Goal: Navigation & Orientation: Find specific page/section

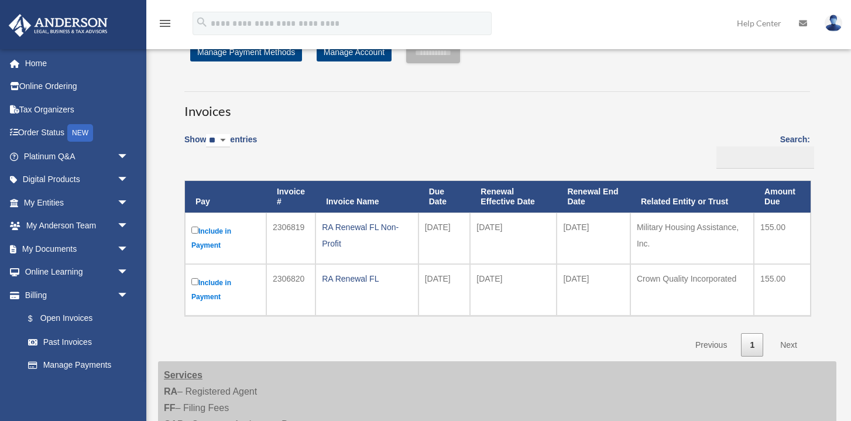
scroll to position [46, 0]
click at [77, 244] on link "My Documents arrow_drop_down" at bounding box center [77, 248] width 138 height 23
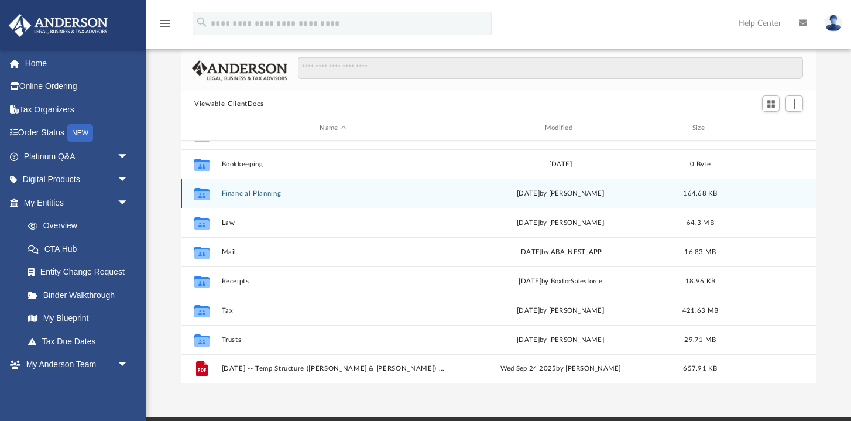
scroll to position [83, 0]
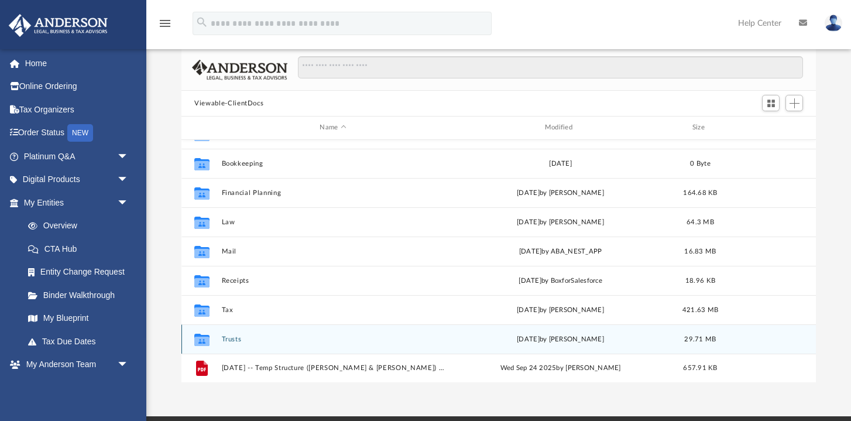
click at [314, 341] on button "Trusts" at bounding box center [333, 339] width 222 height 8
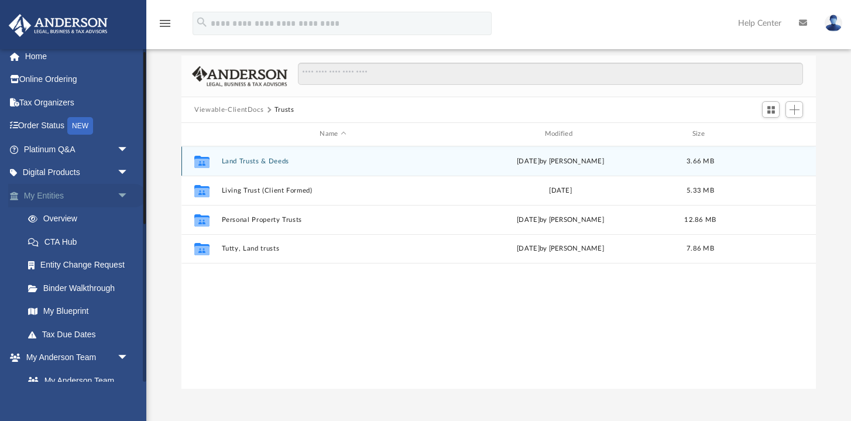
scroll to position [76, 0]
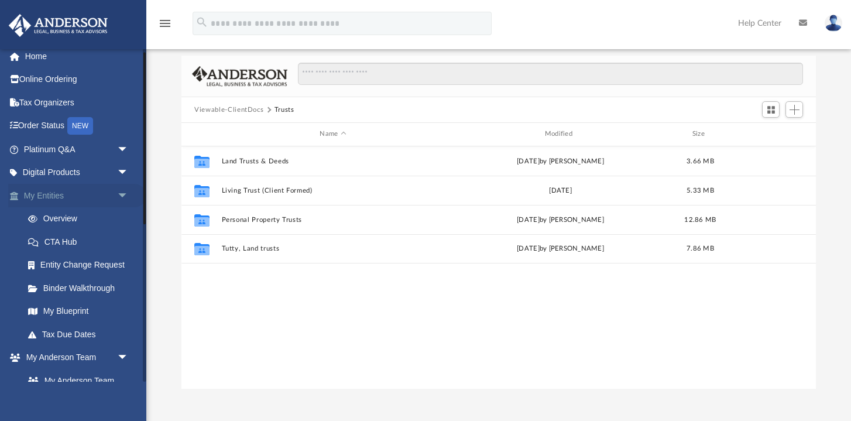
click at [81, 204] on link "My Entities arrow_drop_down" at bounding box center [77, 195] width 138 height 23
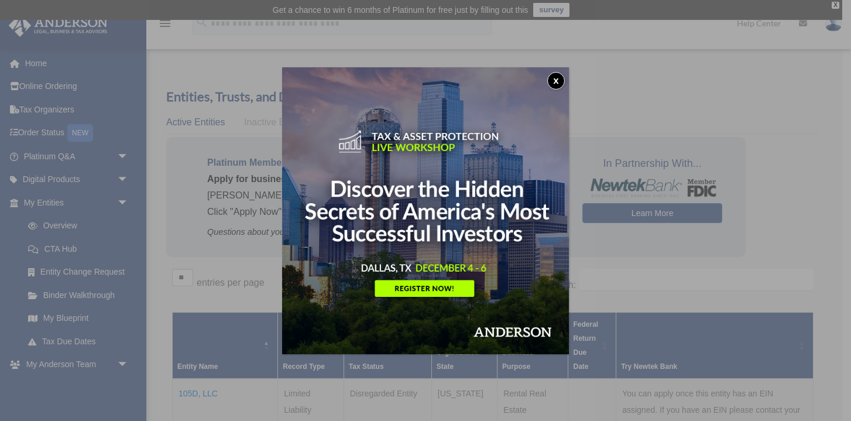
click at [262, 248] on div "x" at bounding box center [425, 210] width 851 height 421
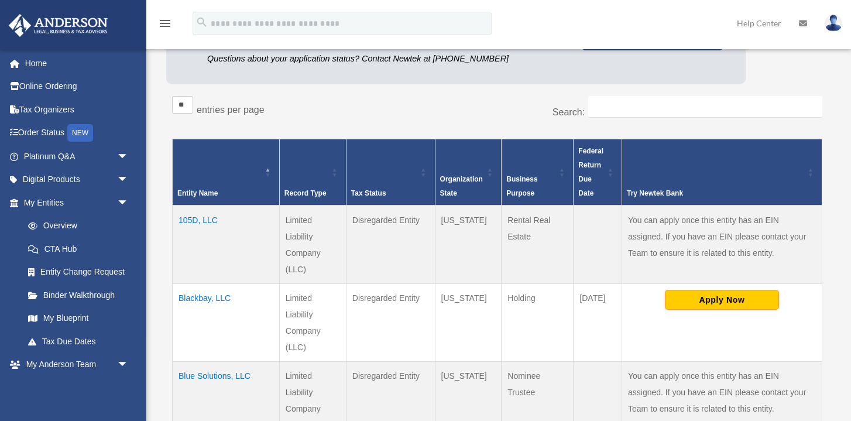
scroll to position [185, 0]
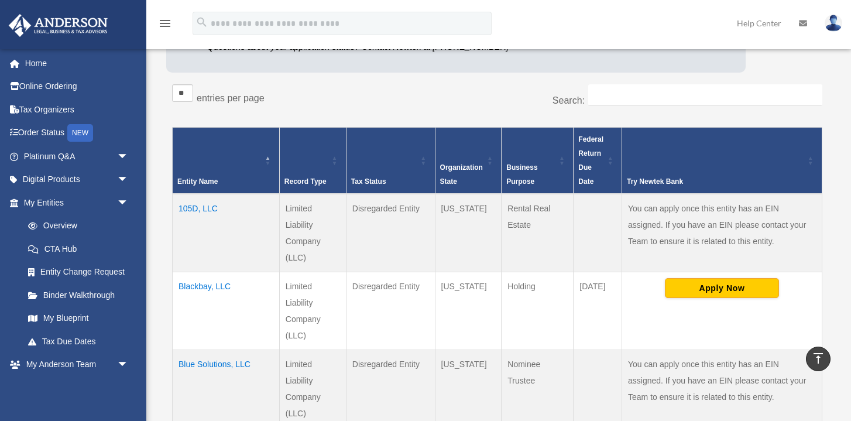
click at [213, 206] on td "105D, LLC" at bounding box center [226, 233] width 107 height 78
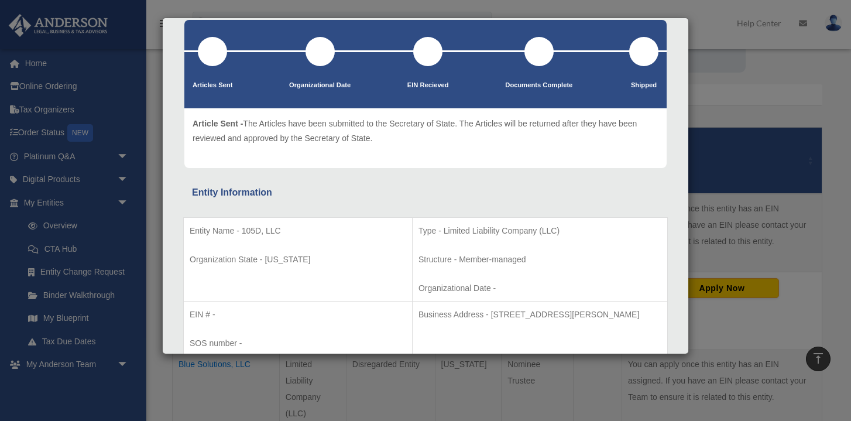
scroll to position [65, 0]
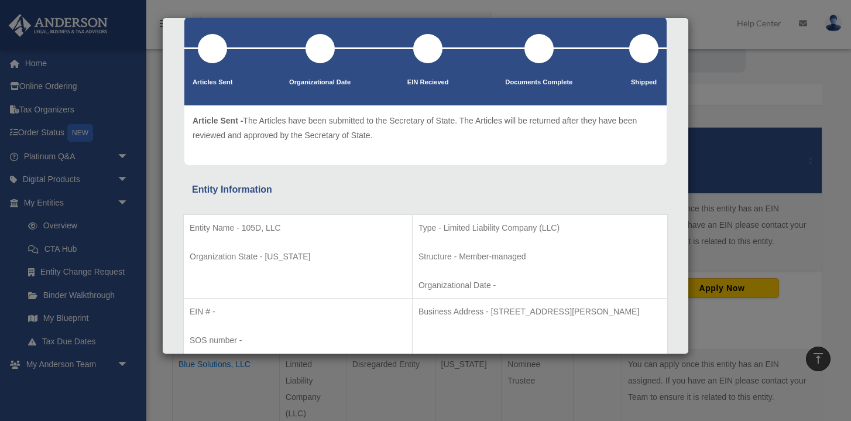
click at [752, 103] on div "Details × Articles Sent Organizational Date" at bounding box center [425, 210] width 851 height 421
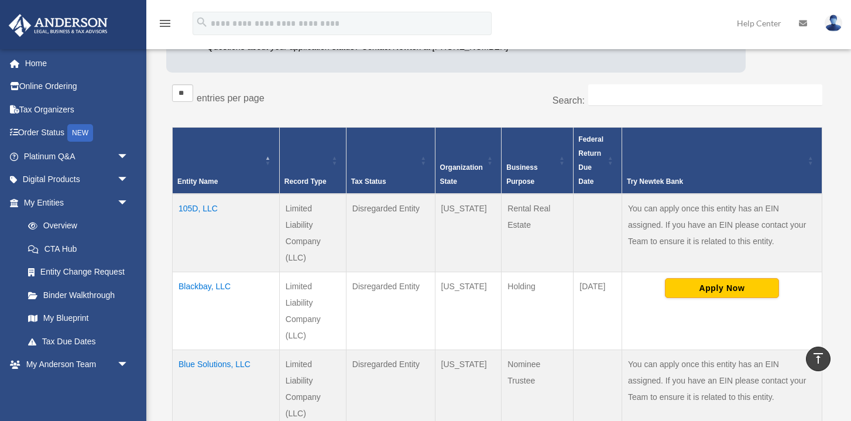
click at [206, 204] on td "105D, LLC" at bounding box center [226, 233] width 107 height 78
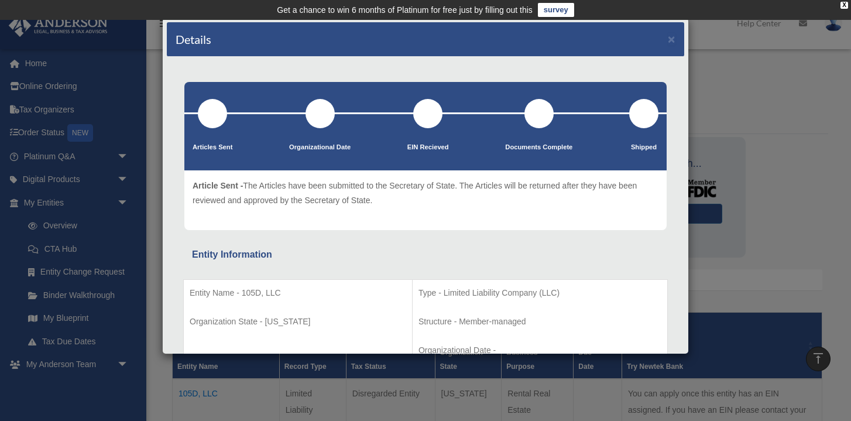
scroll to position [0, 0]
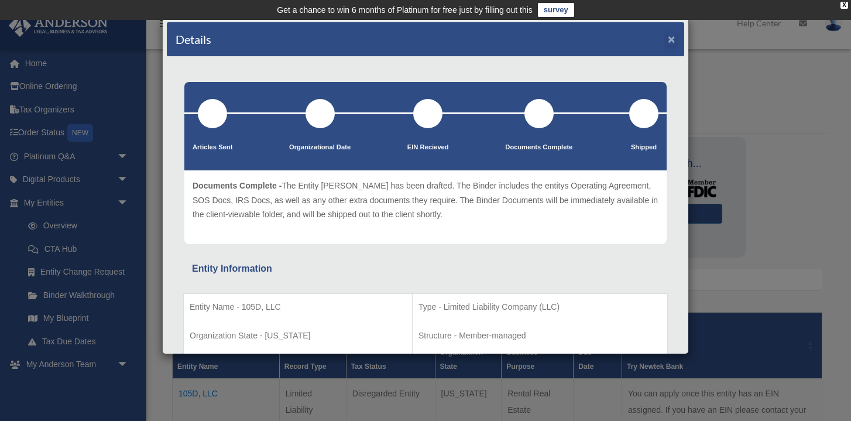
click at [671, 40] on button "×" at bounding box center [672, 39] width 8 height 12
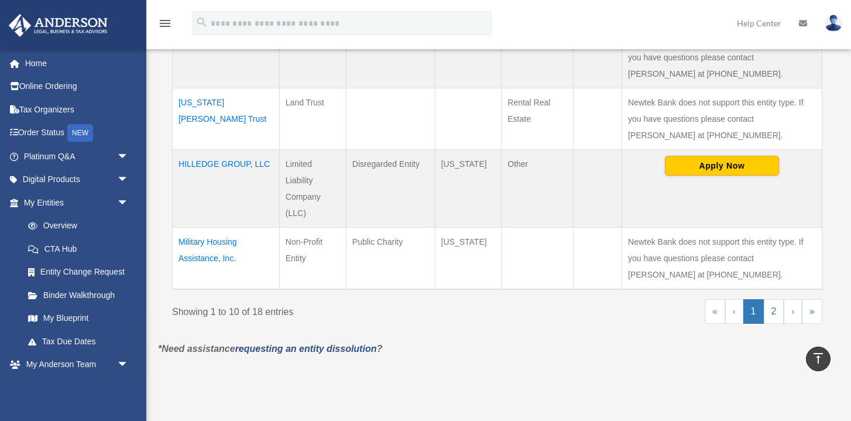
scroll to position [772, 0]
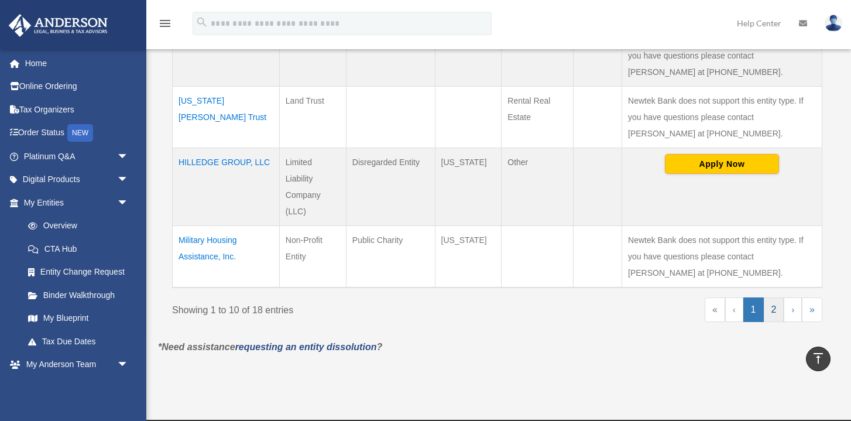
click at [775, 312] on link "2" at bounding box center [774, 309] width 20 height 25
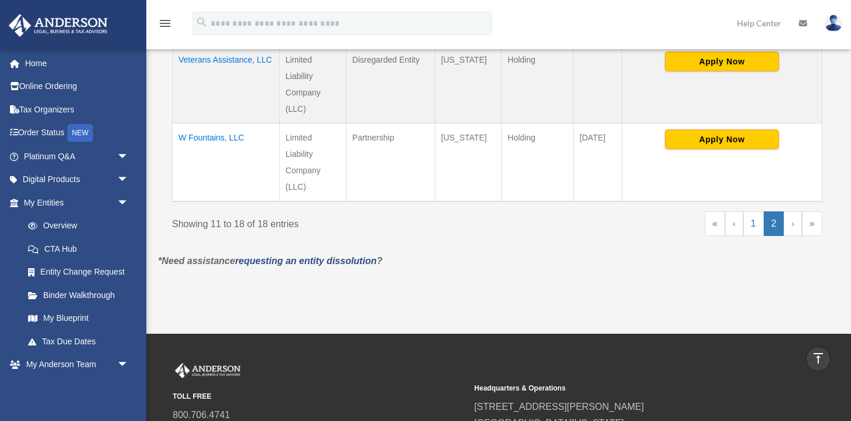
scroll to position [752, 0]
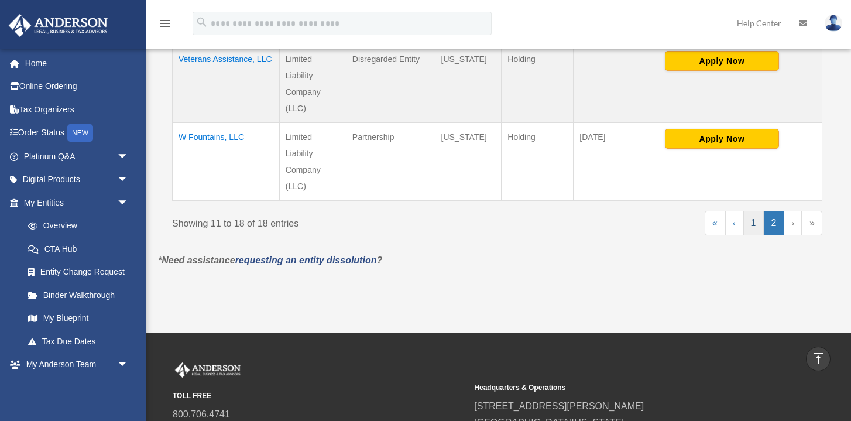
click at [752, 220] on link "1" at bounding box center [753, 223] width 20 height 25
